Goal: Check status: Check status

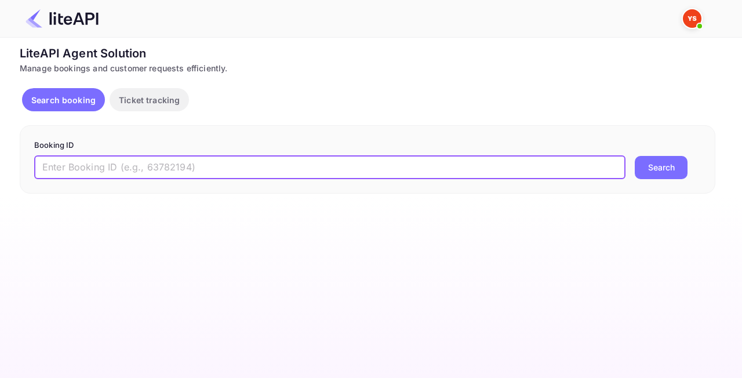
click at [182, 167] on input "text" at bounding box center [329, 167] width 591 height 23
paste input "8127595"
type input "8127595"
click at [664, 167] on button "Search" at bounding box center [661, 167] width 53 height 23
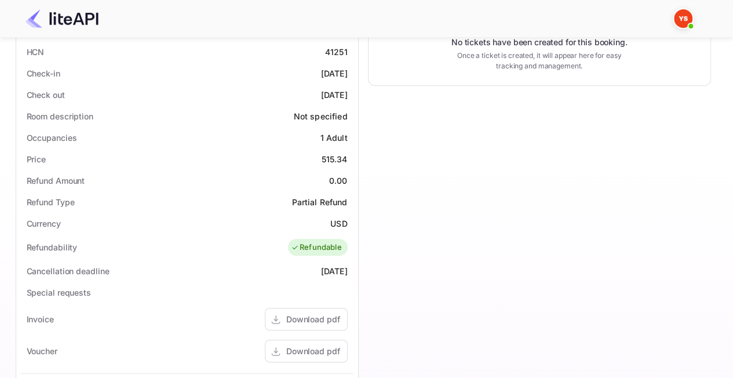
scroll to position [290, 0]
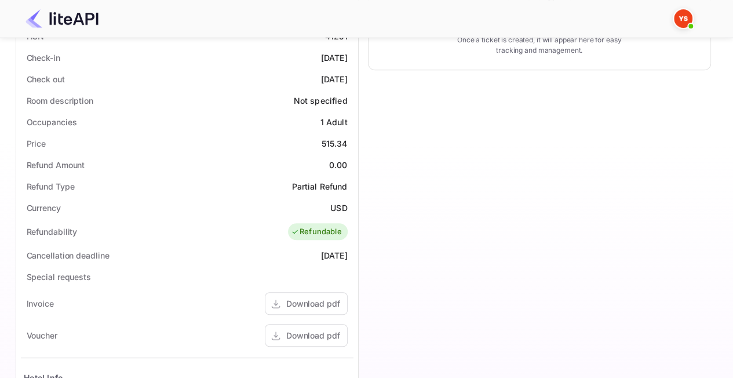
click at [305, 228] on div "Refundable" at bounding box center [316, 232] width 51 height 12
click at [359, 257] on div "Timeline Booking confirmed # 3779897 Supplier ID: 8127595 [DATE] 15:29 Message …" at bounding box center [535, 181] width 352 height 802
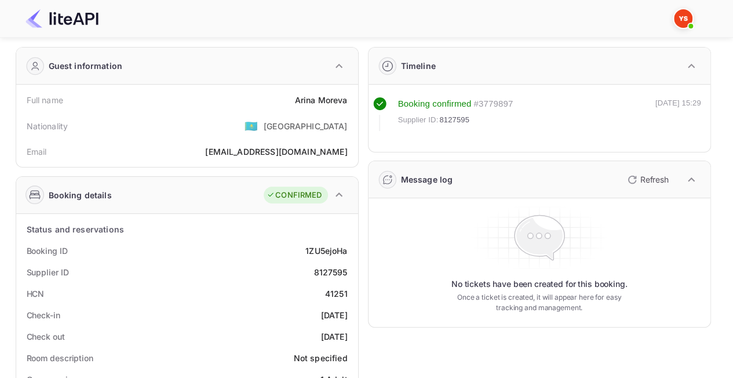
scroll to position [0, 0]
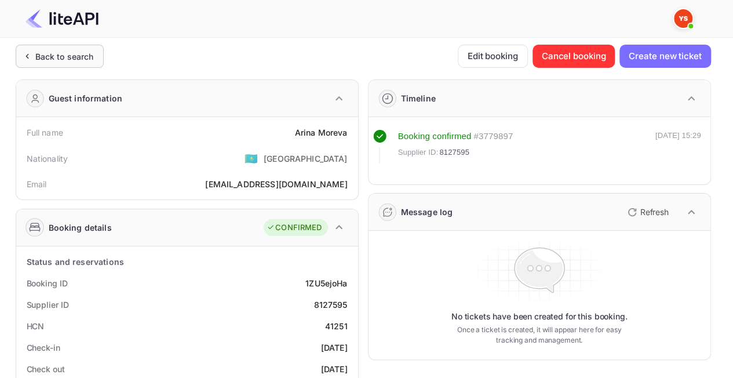
click at [60, 50] on div "Back to search" at bounding box center [64, 56] width 59 height 12
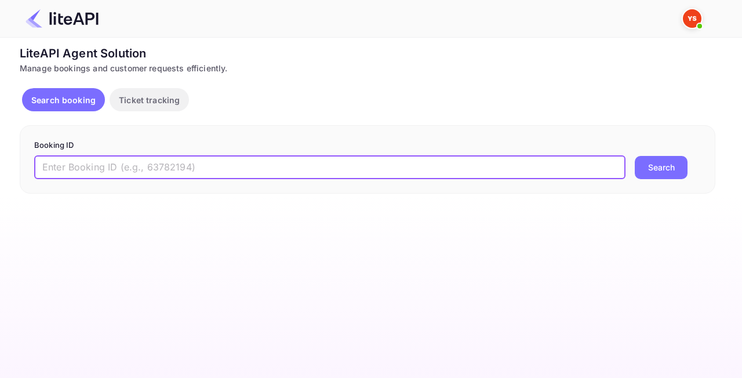
click at [223, 164] on input "text" at bounding box center [329, 167] width 591 height 23
paste input "8941641"
type input "8941641"
click at [692, 165] on div "8941641 ​ Search" at bounding box center [367, 167] width 667 height 23
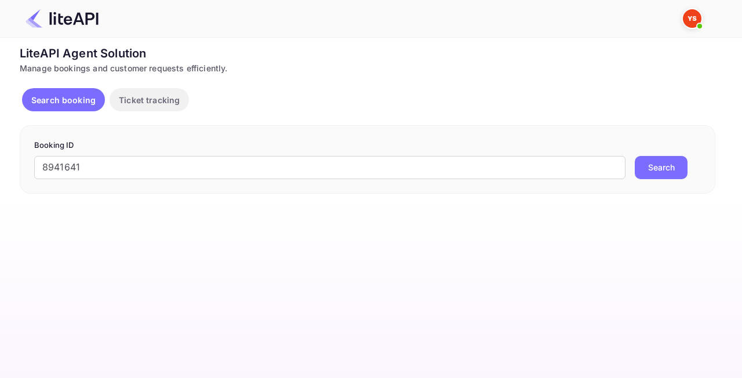
click at [679, 169] on button "Search" at bounding box center [661, 167] width 53 height 23
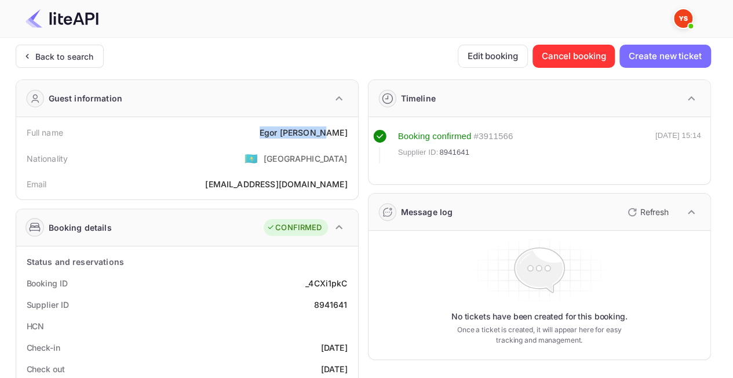
drag, startPoint x: 334, startPoint y: 126, endPoint x: 351, endPoint y: 127, distance: 16.8
click at [351, 127] on div "Full name [PERSON_NAME]" at bounding box center [187, 132] width 333 height 21
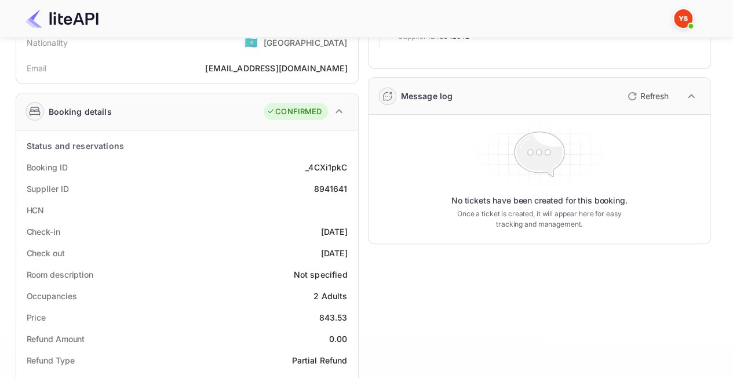
scroll to position [174, 0]
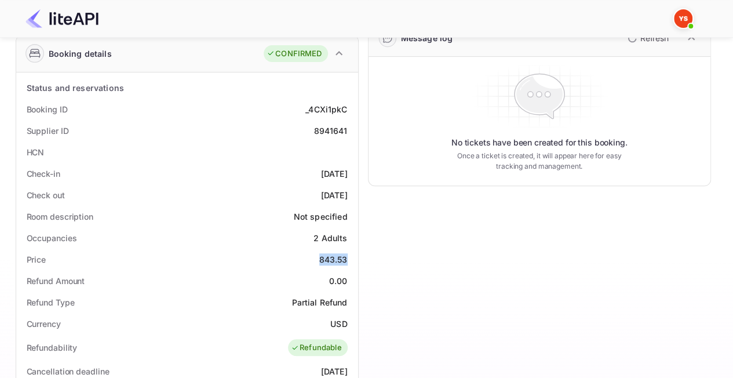
drag, startPoint x: 310, startPoint y: 258, endPoint x: 348, endPoint y: 256, distance: 38.3
click at [348, 256] on div "Price 843.53" at bounding box center [187, 259] width 333 height 21
copy div "843.53"
click at [316, 305] on div "Partial Refund" at bounding box center [320, 302] width 56 height 12
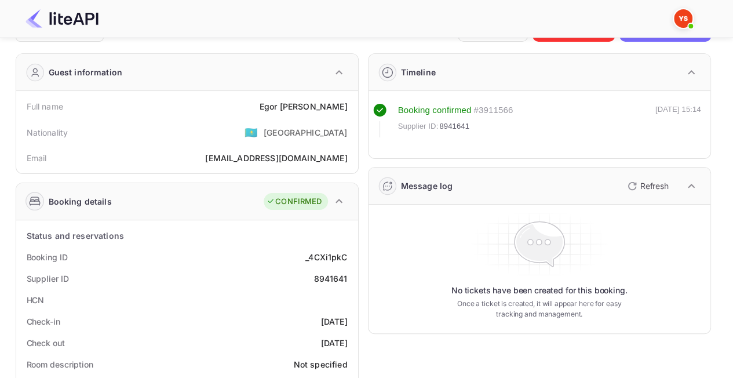
scroll to position [0, 0]
